Goal: Task Accomplishment & Management: Use online tool/utility

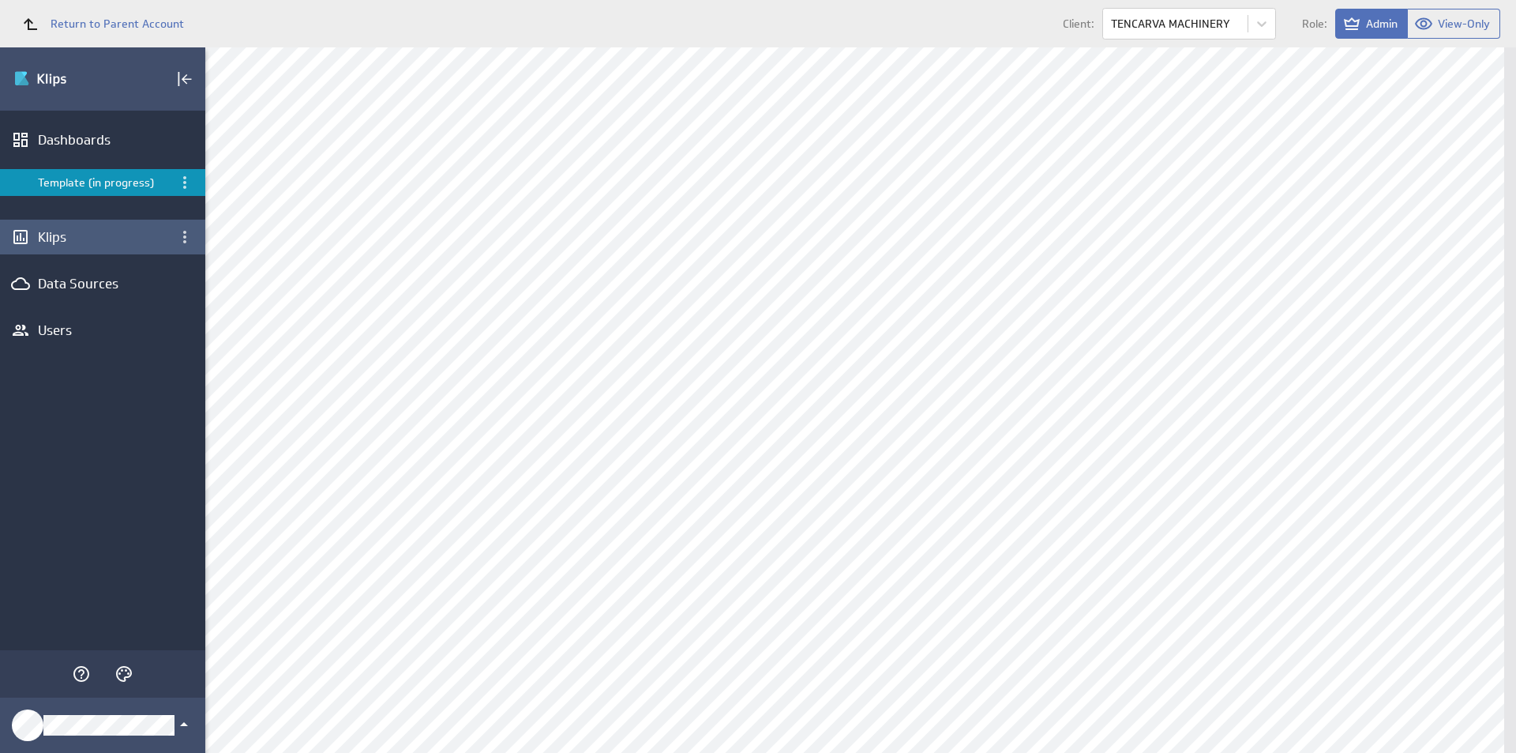
click at [51, 231] on div "Klips" at bounding box center [103, 236] width 130 height 17
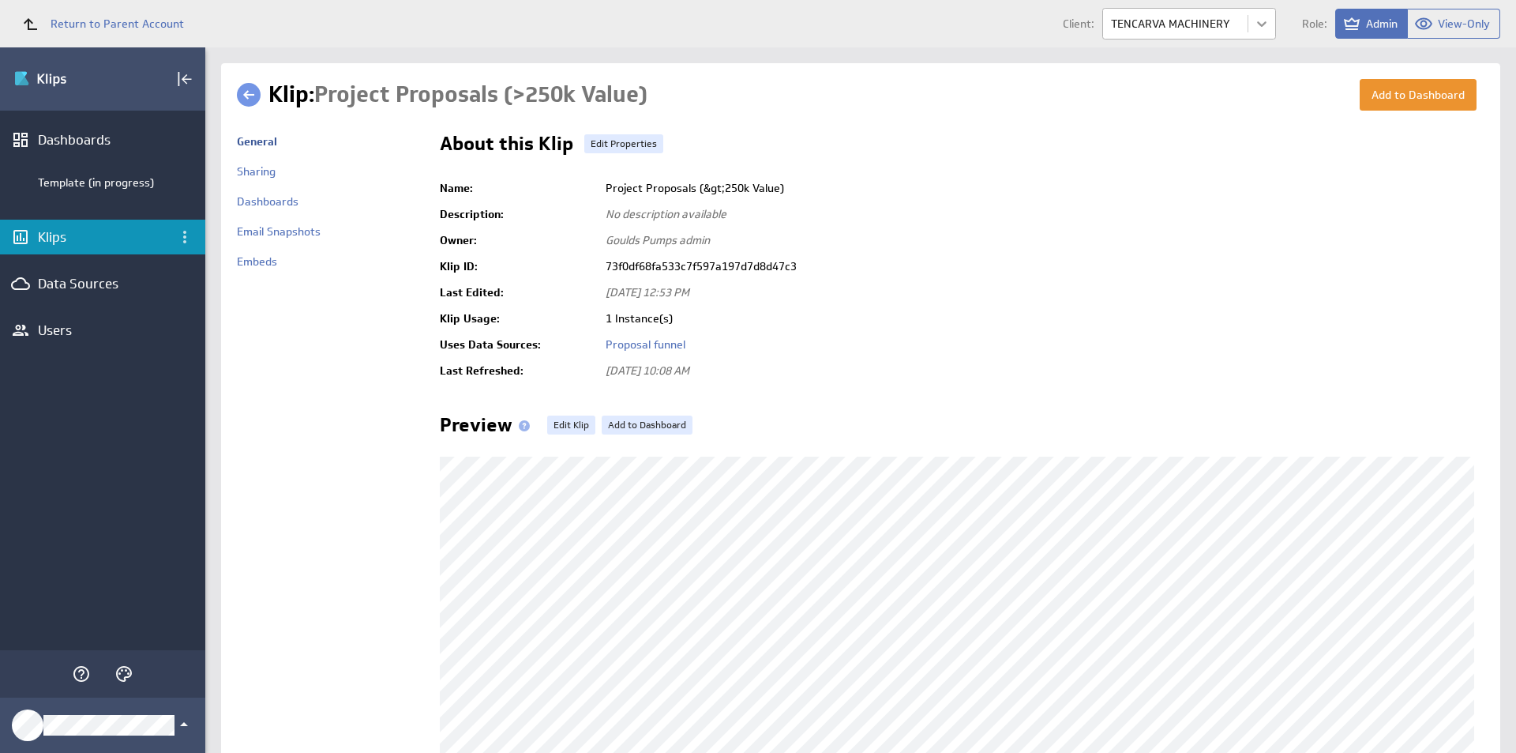
click at [1265, 24] on body "Return to Parent Account Client: TENCARVA MACHINERY Role: Admin View-Only (no m…" at bounding box center [758, 376] width 1516 height 753
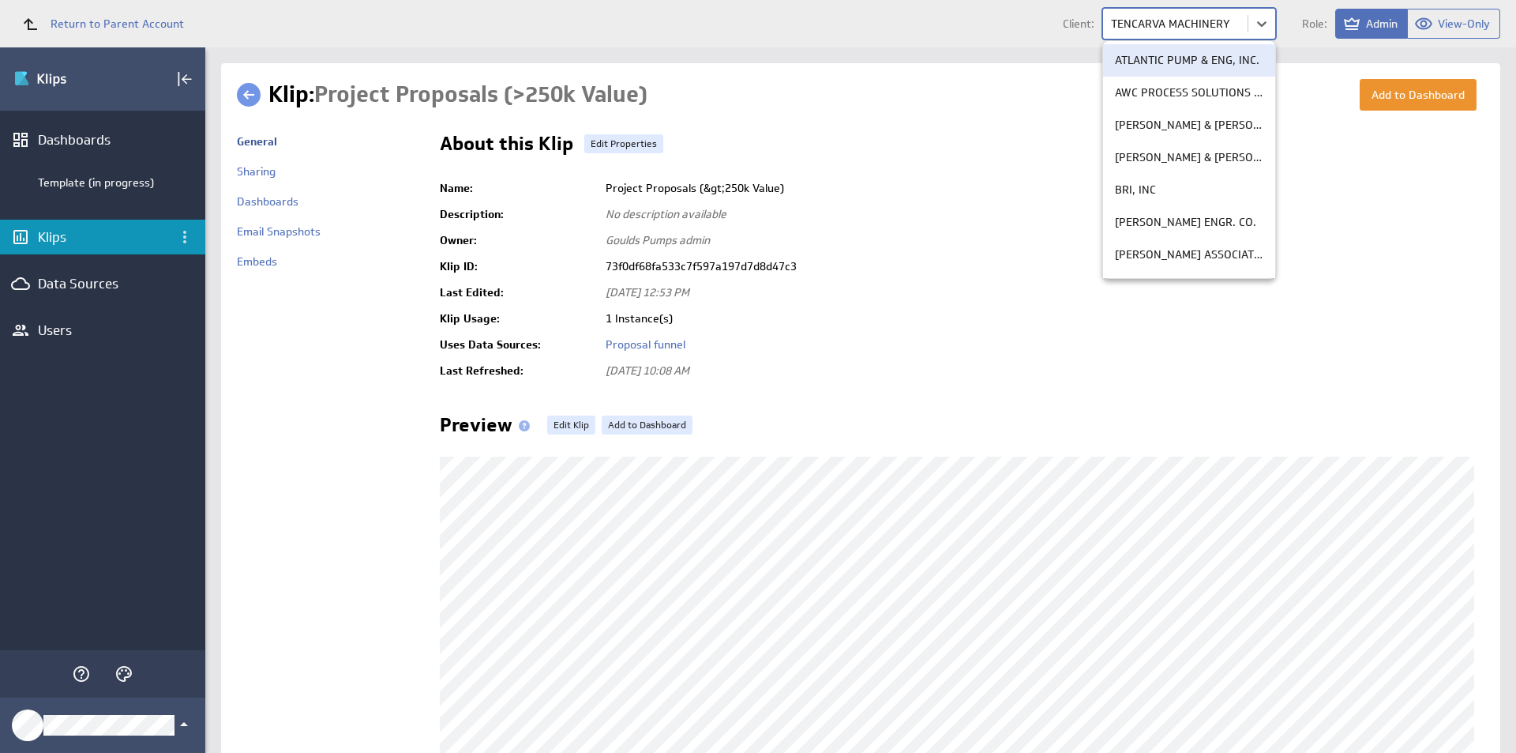
click at [107, 26] on div at bounding box center [758, 376] width 1516 height 753
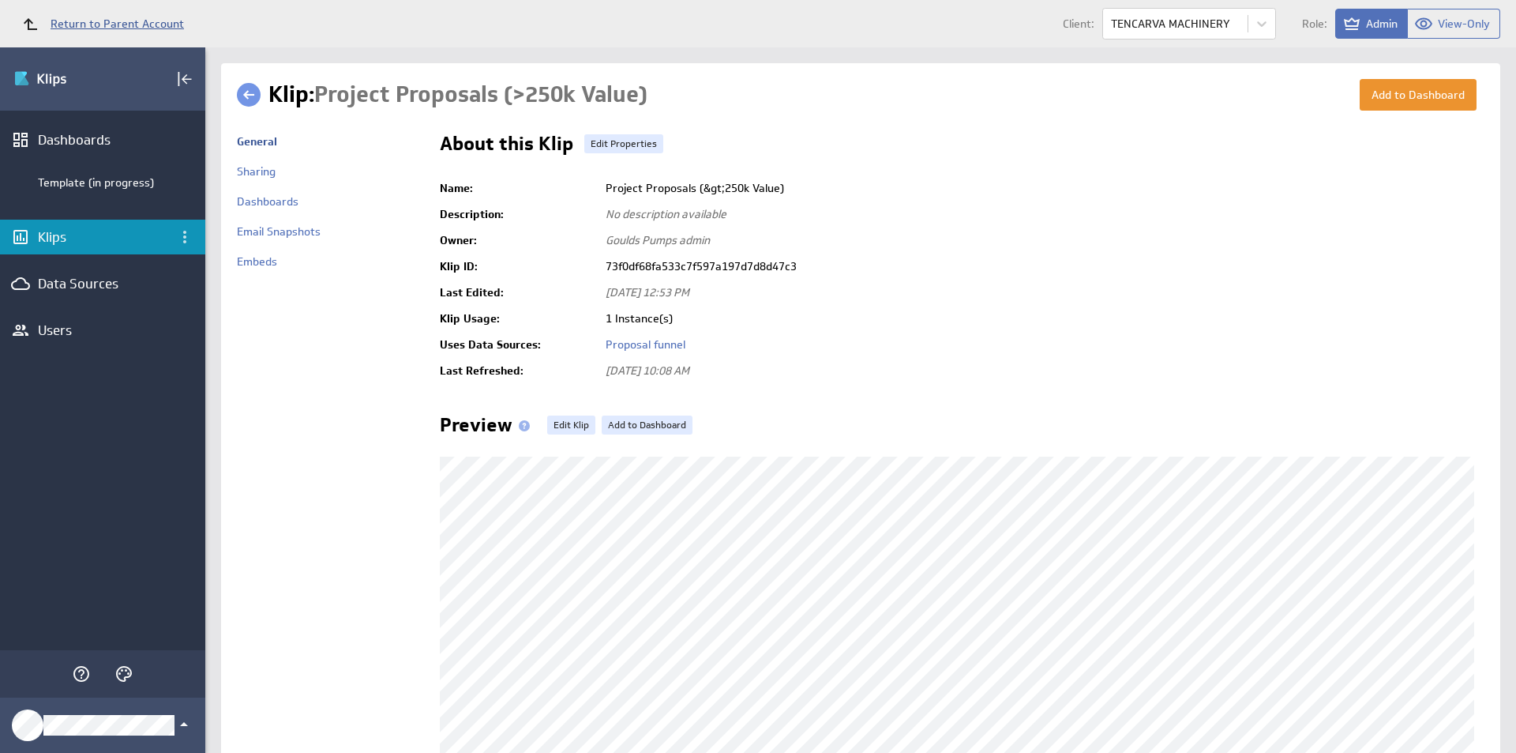
click at [113, 24] on span "Return to Parent Account" at bounding box center [117, 23] width 133 height 11
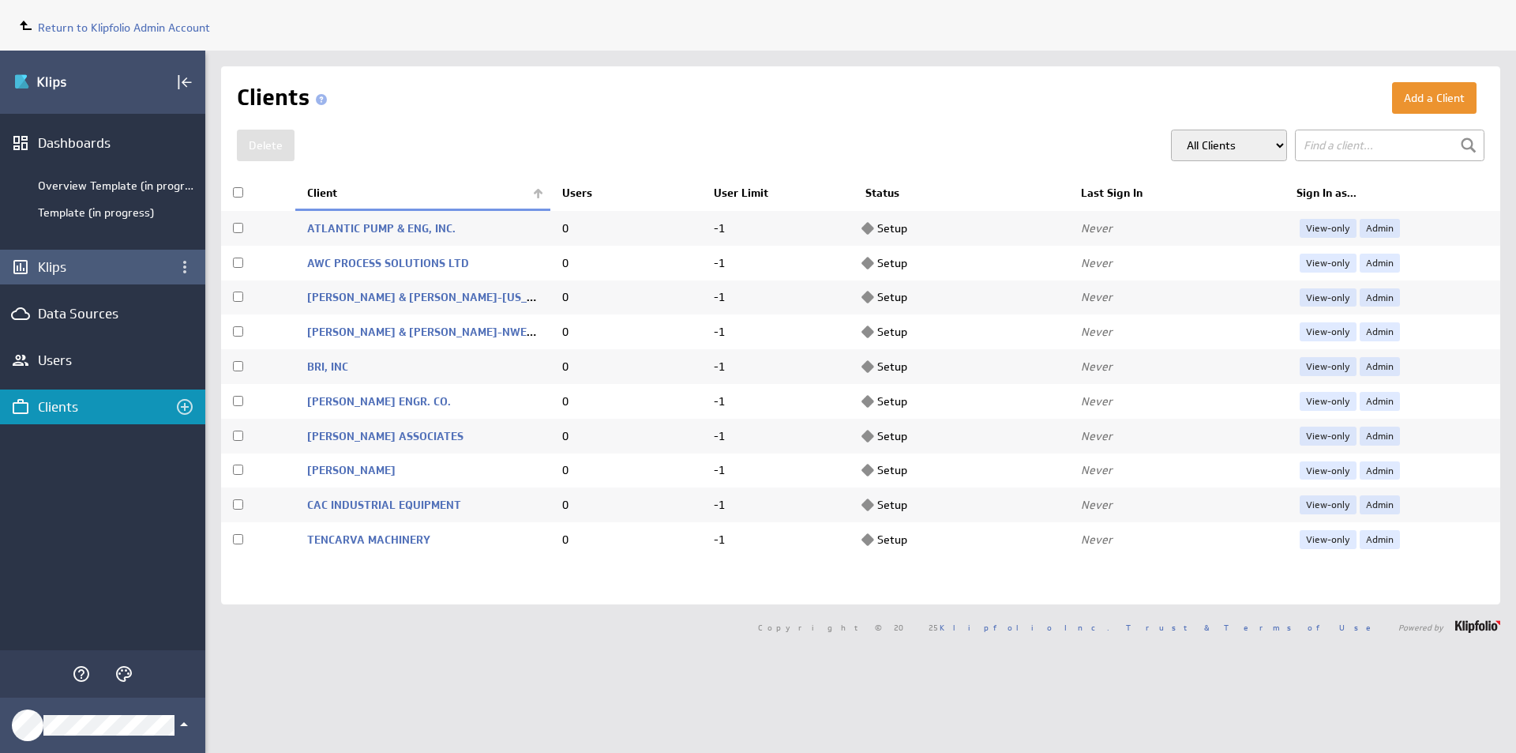
click at [66, 269] on div "Klips" at bounding box center [103, 266] width 130 height 17
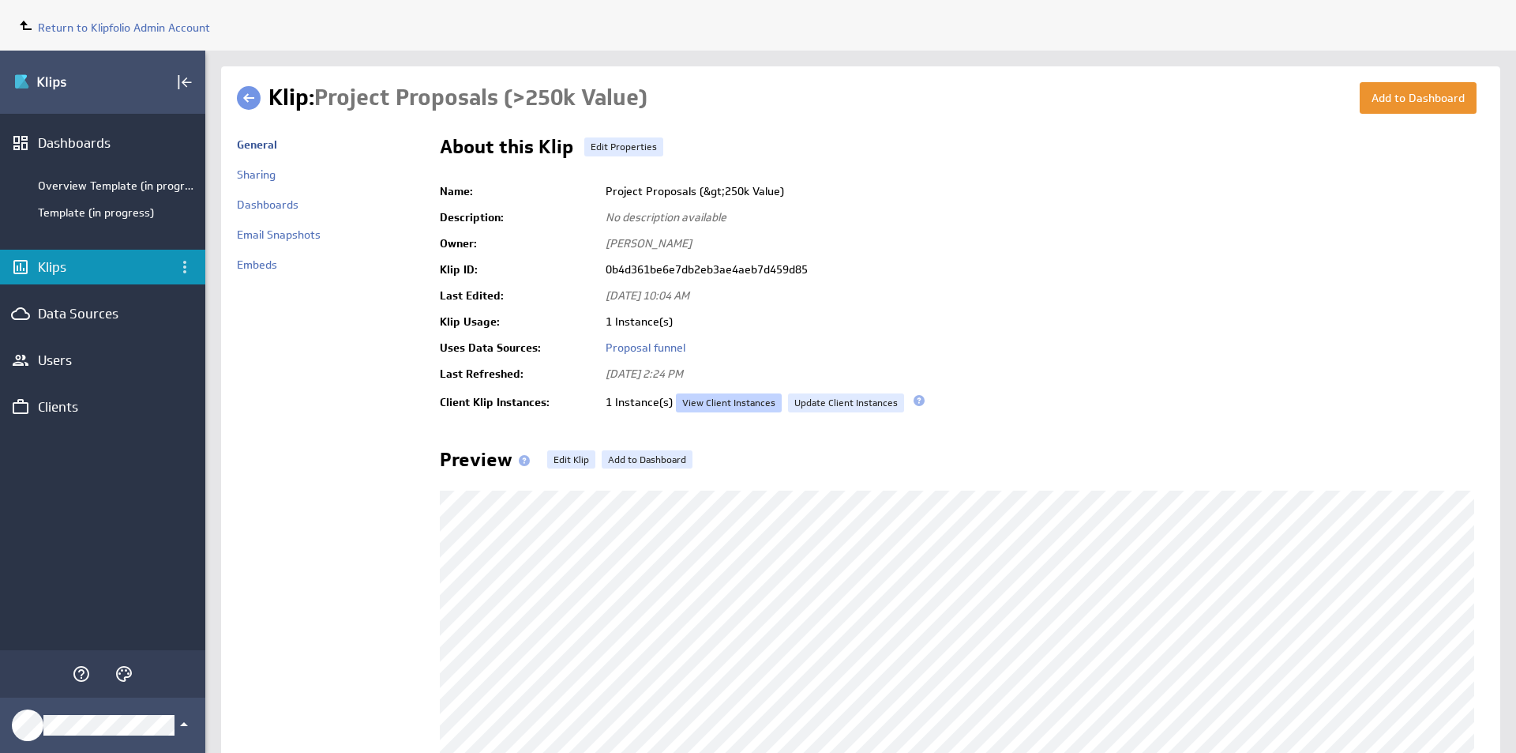
click at [745, 404] on link "View Client Instances" at bounding box center [729, 402] width 106 height 19
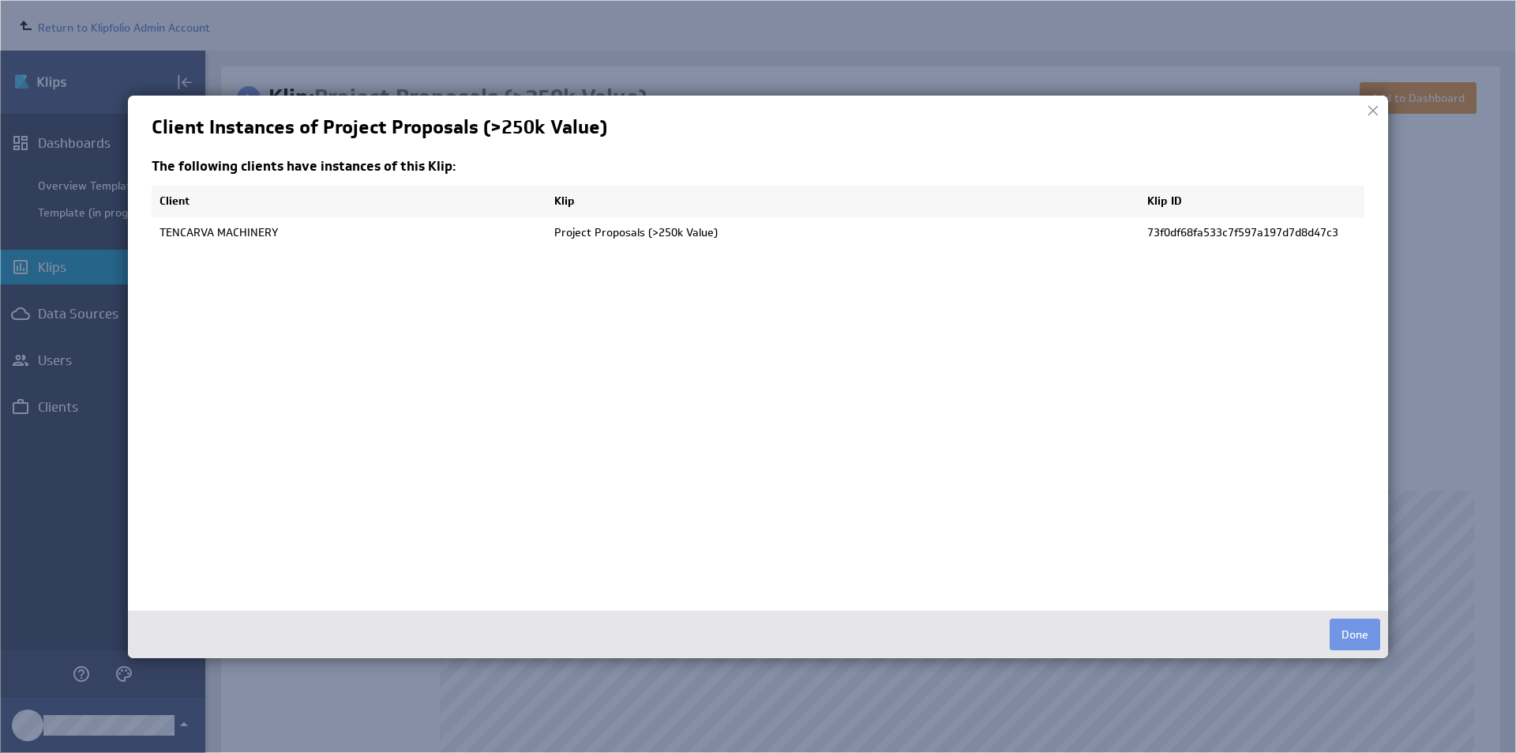
click at [1368, 111] on div at bounding box center [1374, 111] width 24 height 24
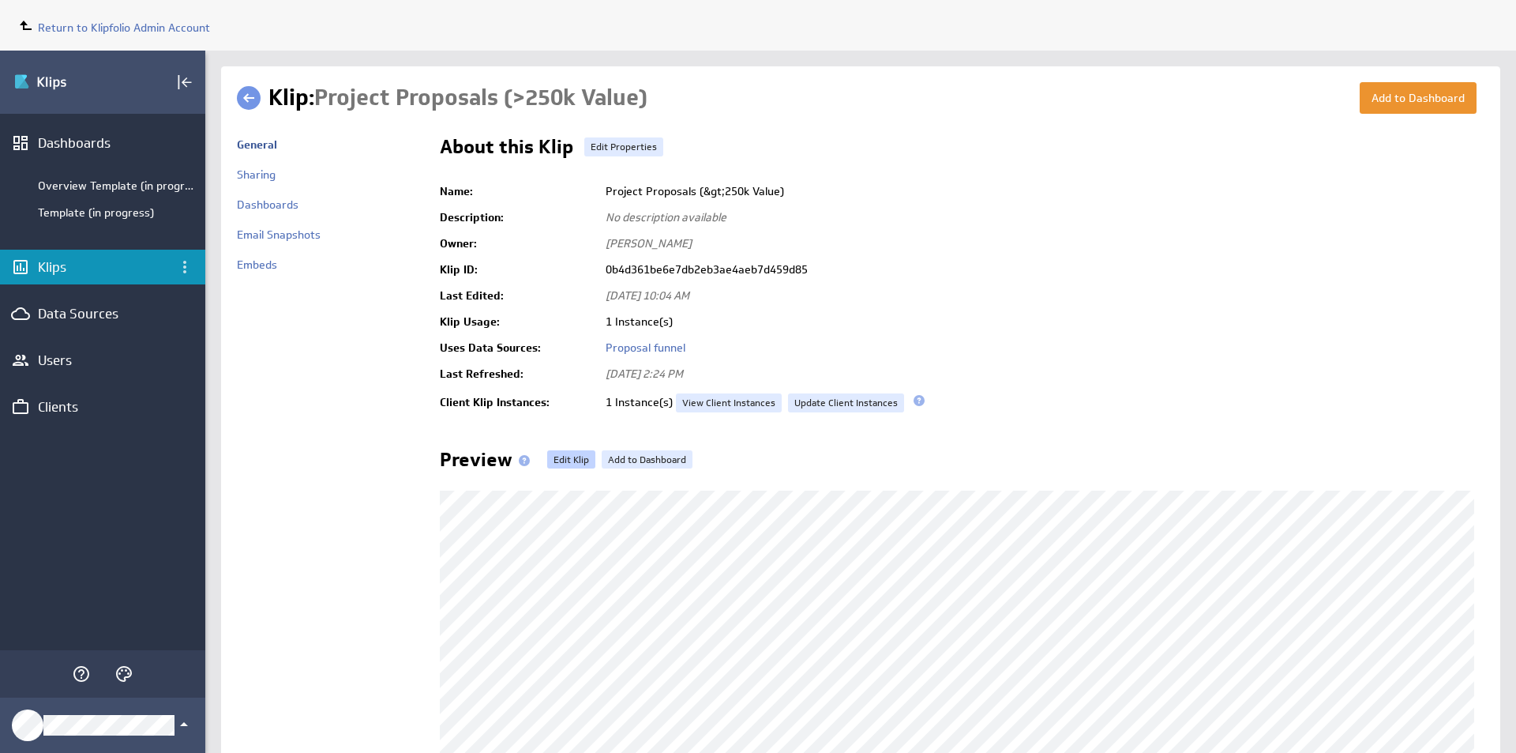
click at [571, 459] on link "Edit Klip" at bounding box center [571, 459] width 48 height 19
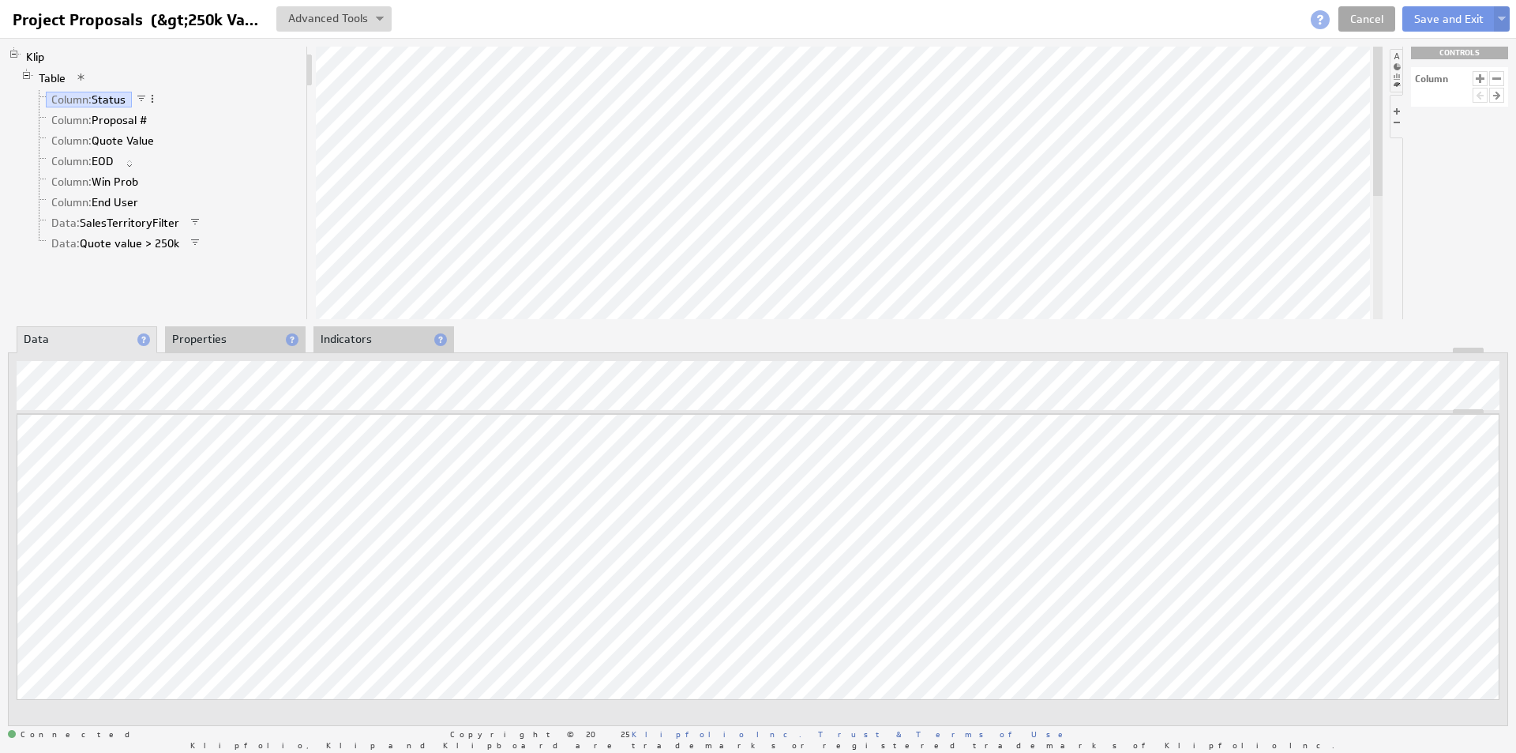
click at [1375, 18] on link "Cancel" at bounding box center [1367, 18] width 57 height 25
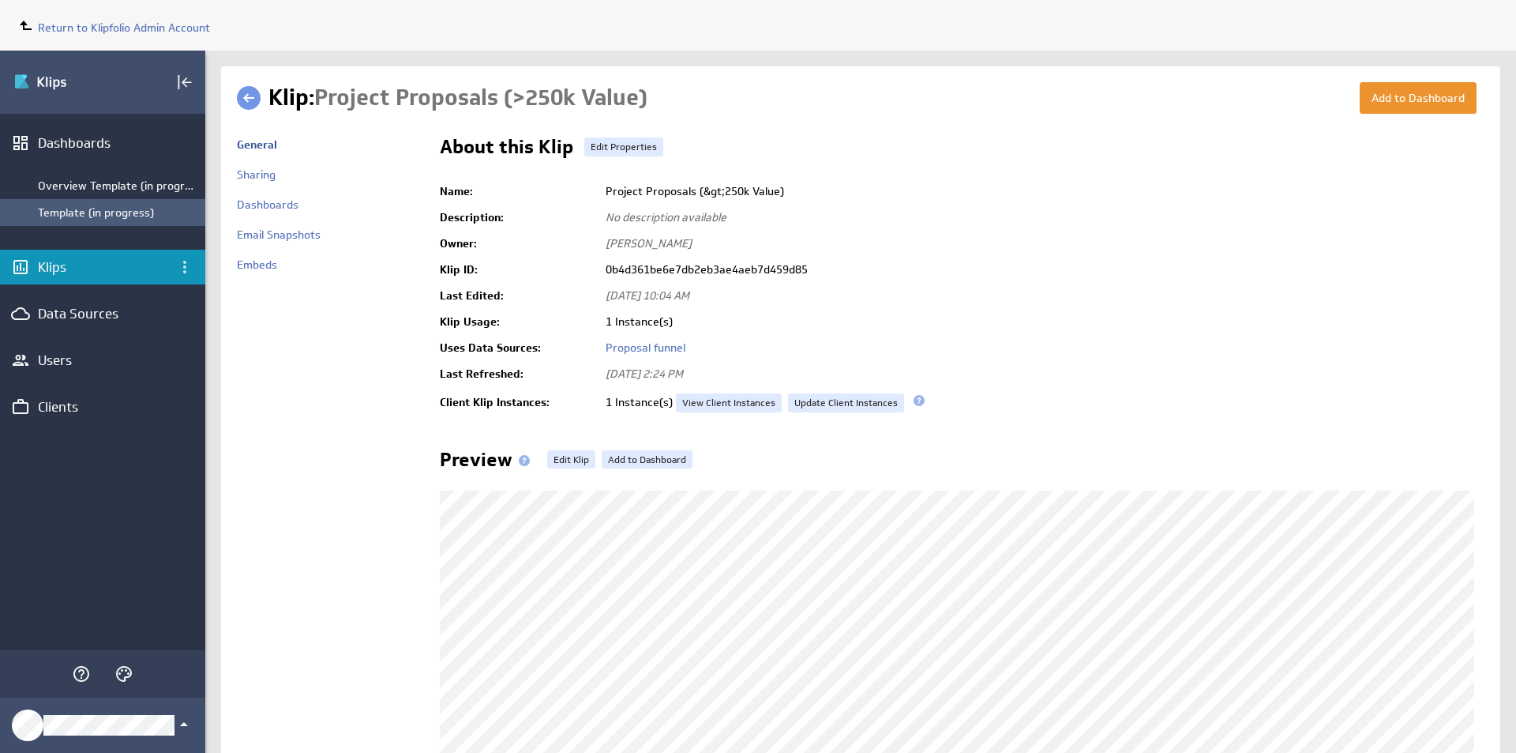
click at [70, 217] on div "Template (in progress)" at bounding box center [118, 212] width 160 height 14
